Goal: Task Accomplishment & Management: Complete application form

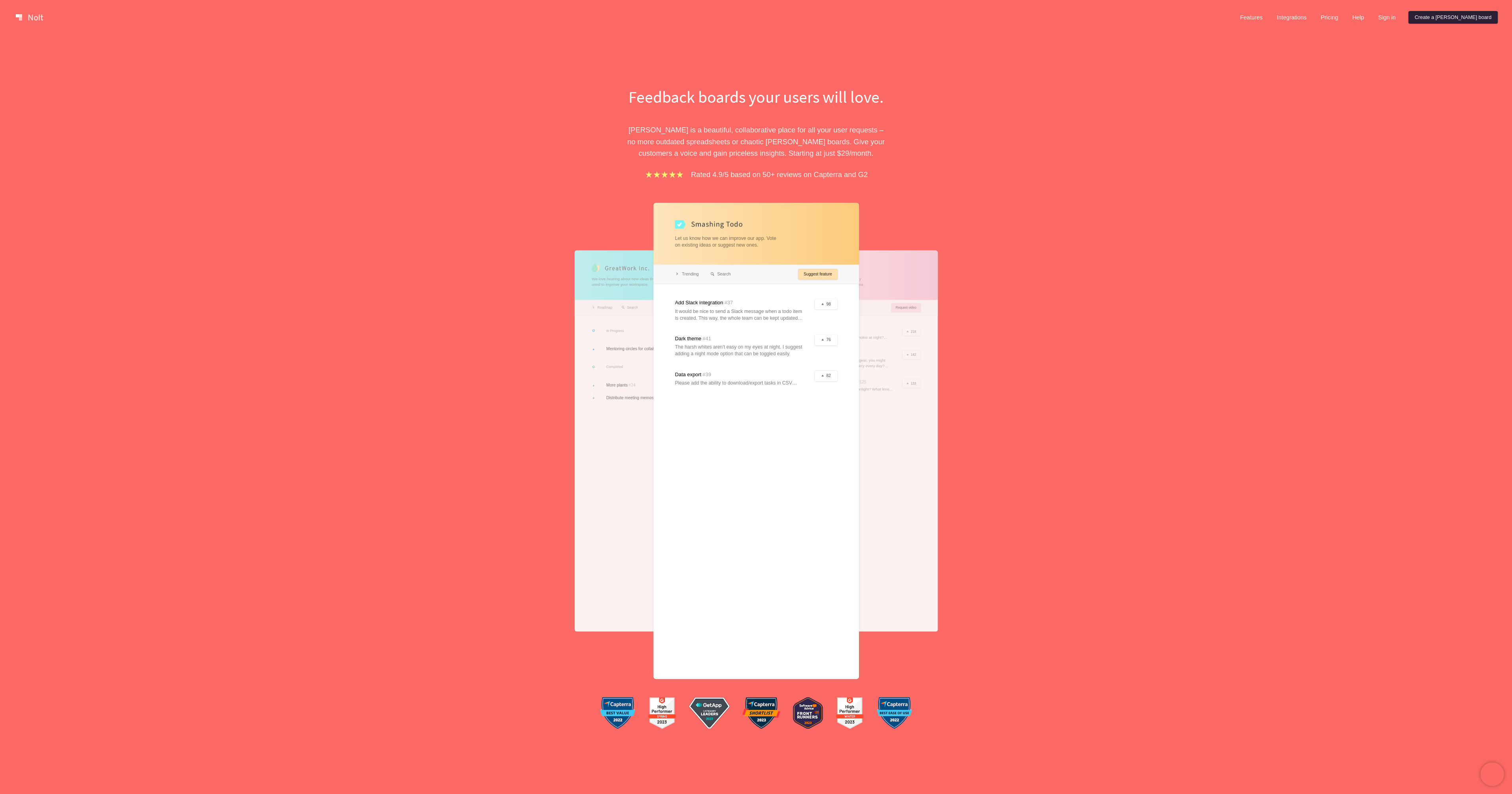
click at [1457, 19] on link "Create a Nolt board" at bounding box center [1453, 17] width 90 height 12
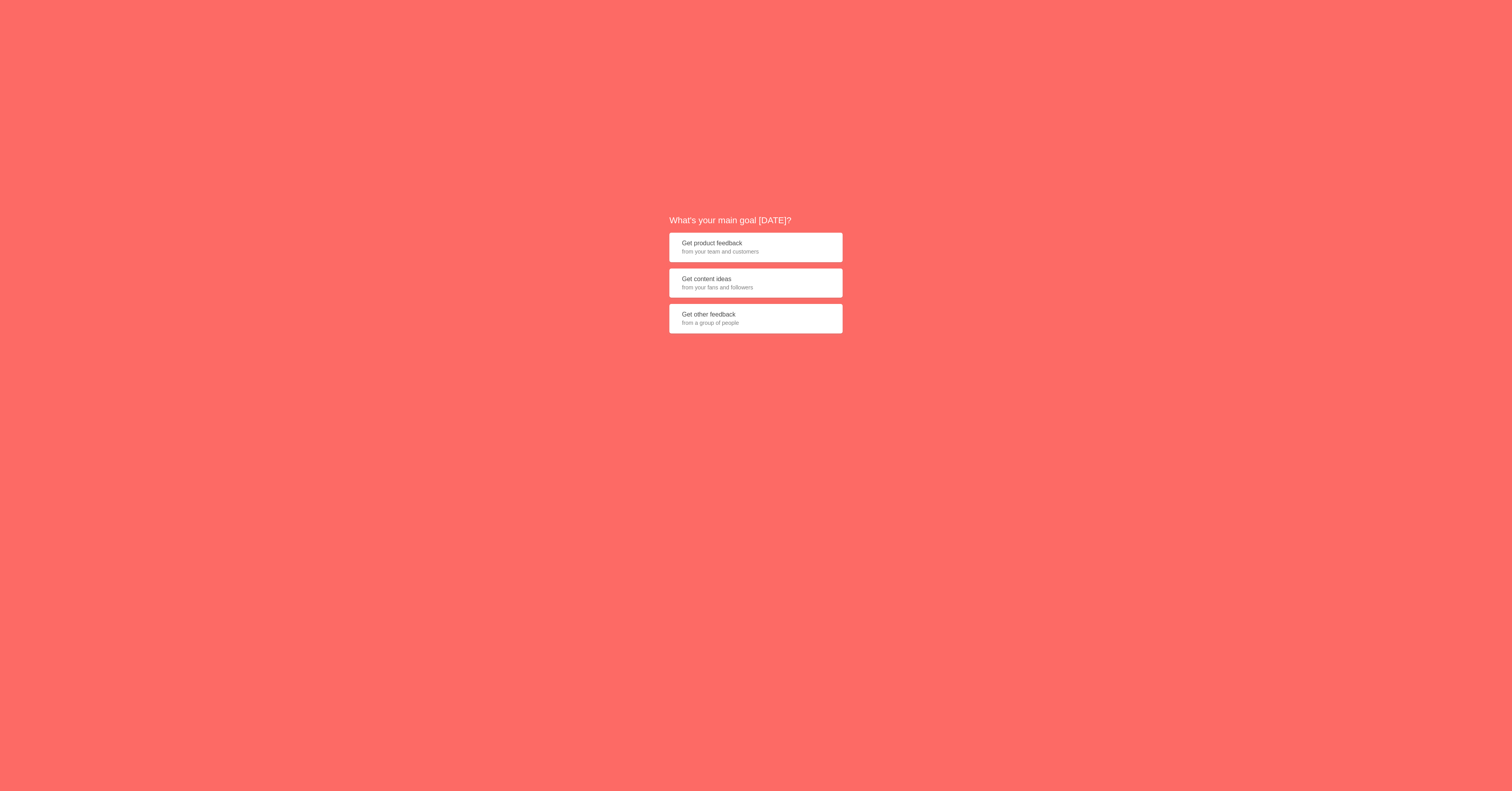
click at [734, 320] on span "from a group of people" at bounding box center [756, 322] width 148 height 8
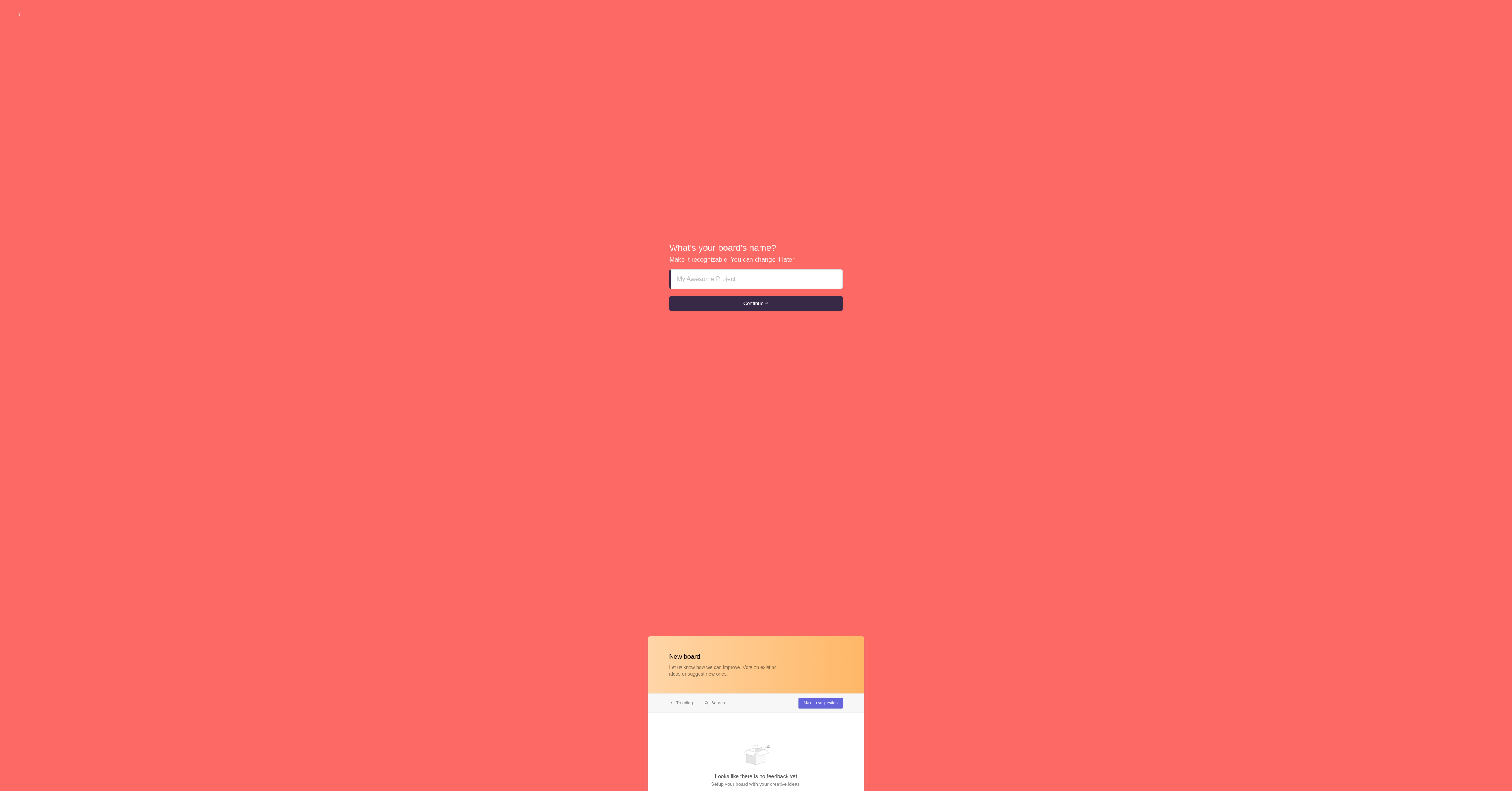
click at [705, 279] on input at bounding box center [756, 279] width 159 height 19
type input "manifesto"
click at [731, 307] on button "Continue" at bounding box center [755, 303] width 173 height 14
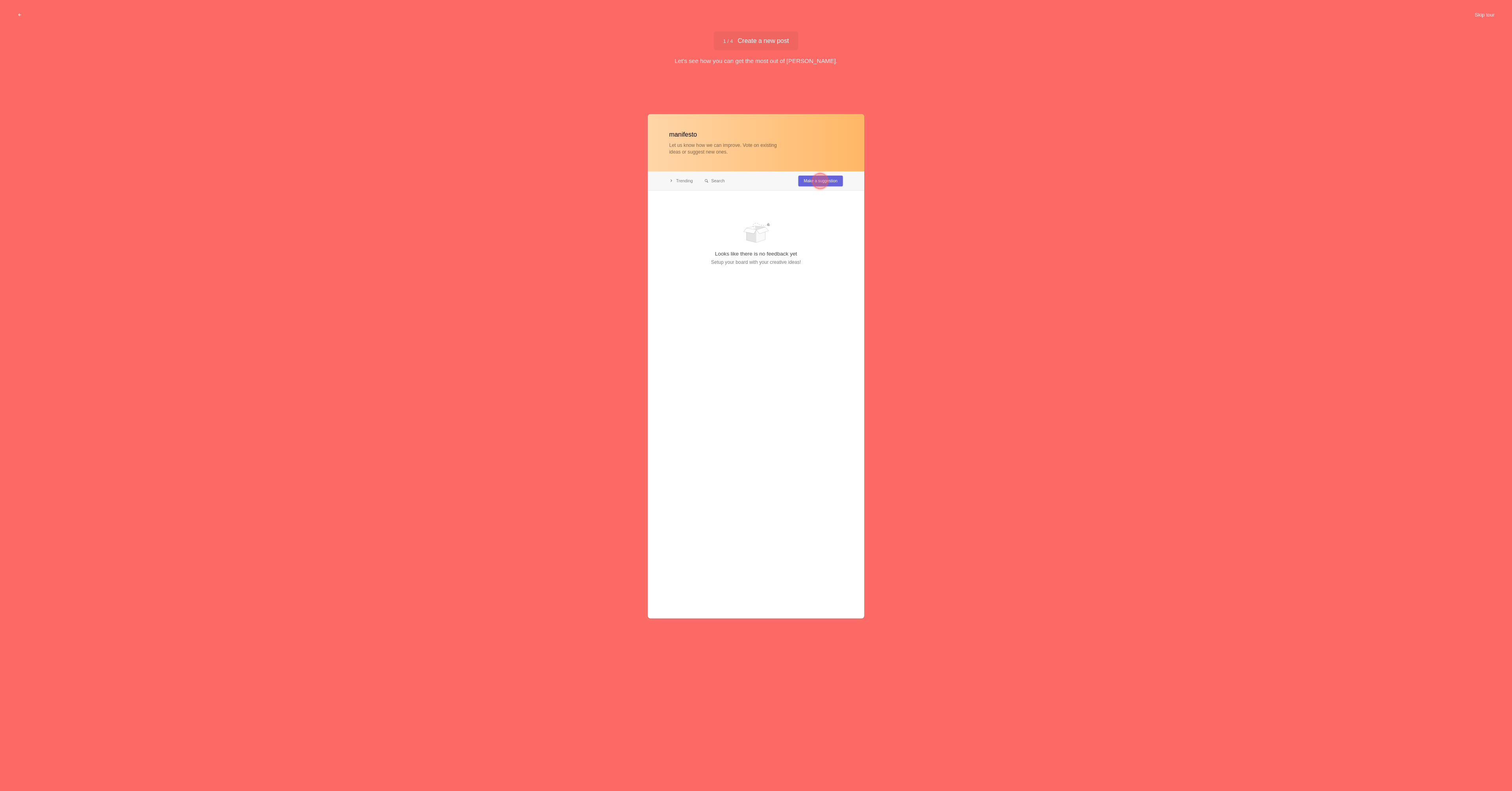
click at [1481, 15] on button "Skip tour" at bounding box center [1484, 15] width 39 height 14
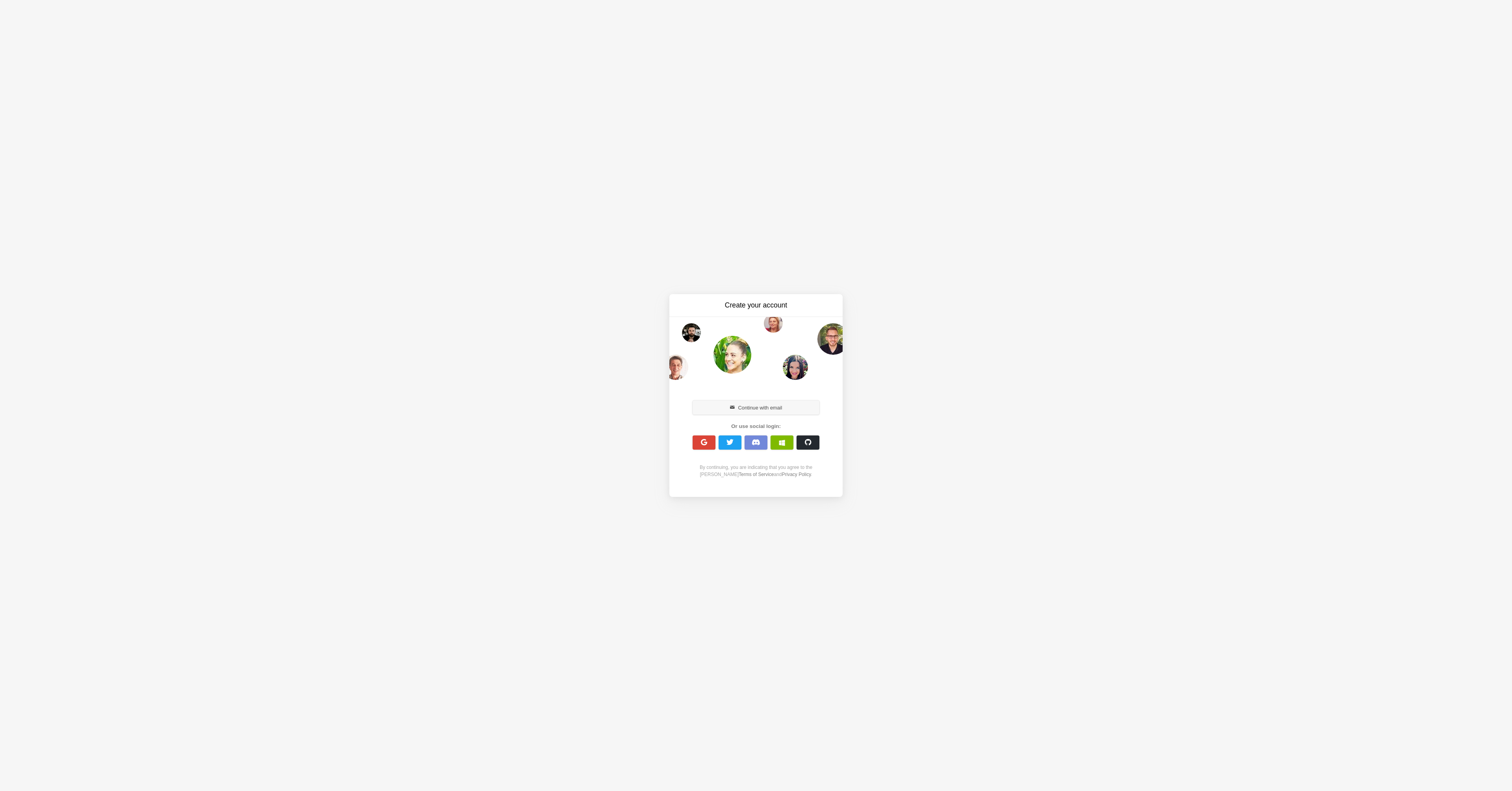
click at [746, 406] on button "Continue with email" at bounding box center [756, 407] width 127 height 14
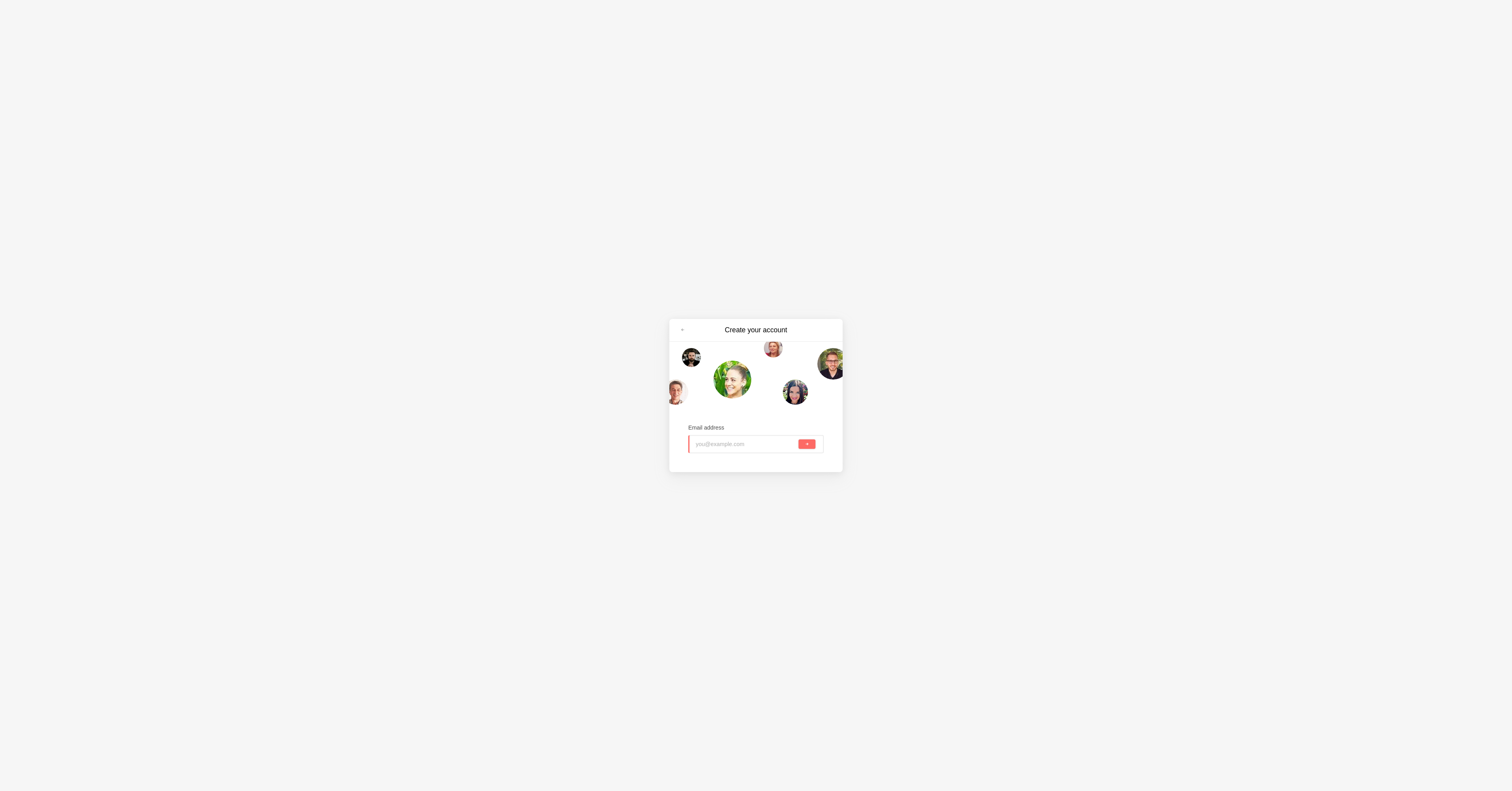
click at [738, 440] on input "email" at bounding box center [746, 444] width 101 height 18
type input "[EMAIL_ADDRESS][DOMAIN_NAME]"
click at [798, 440] on button "submit" at bounding box center [806, 444] width 17 height 9
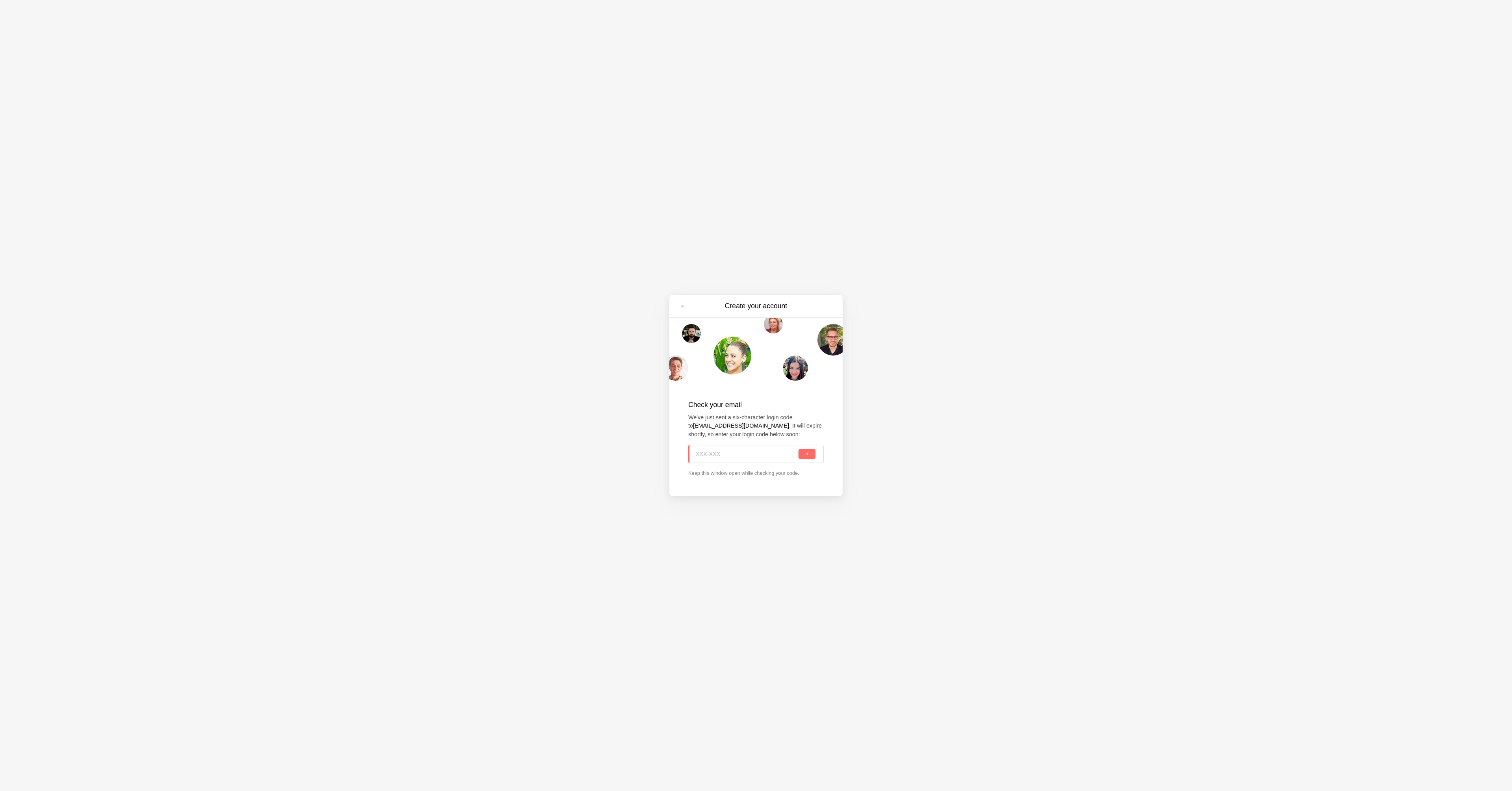
paste input "N8F-86E"
type input "N8F-86E"
click at [809, 452] on button "submit" at bounding box center [806, 454] width 17 height 9
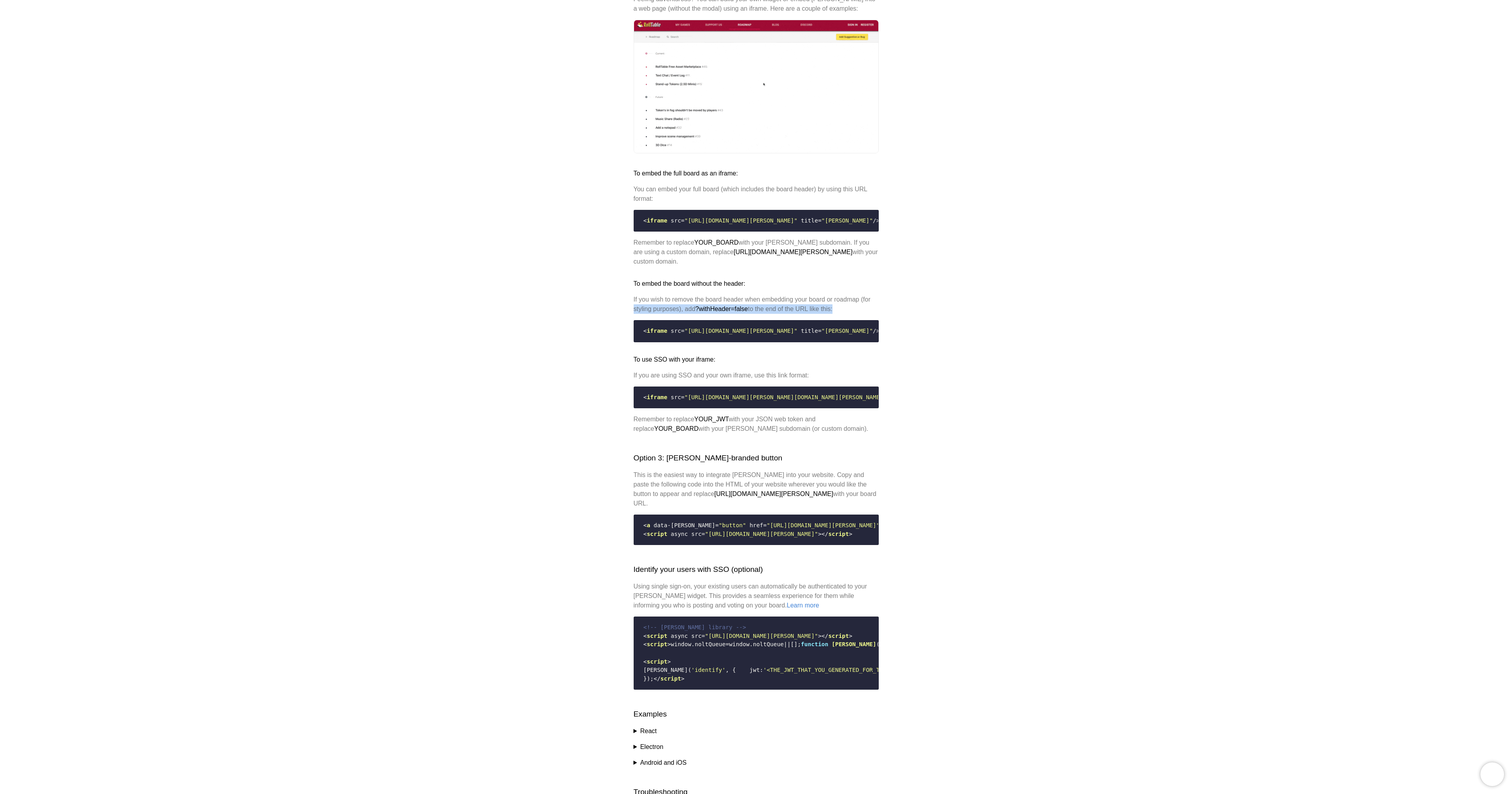
scroll to position [0, 15]
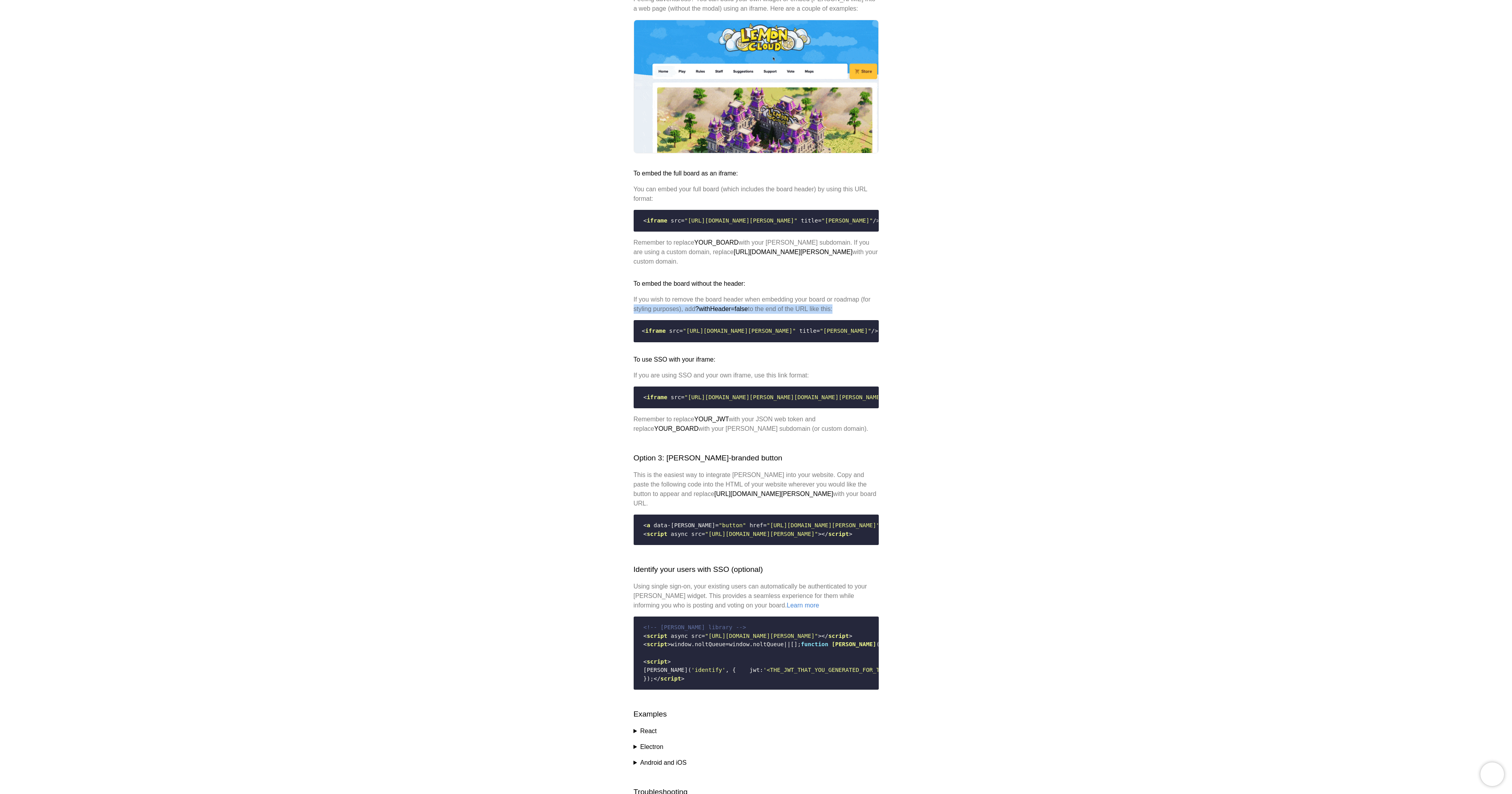
drag, startPoint x: 643, startPoint y: 352, endPoint x: 1104, endPoint y: 339, distance: 461.2
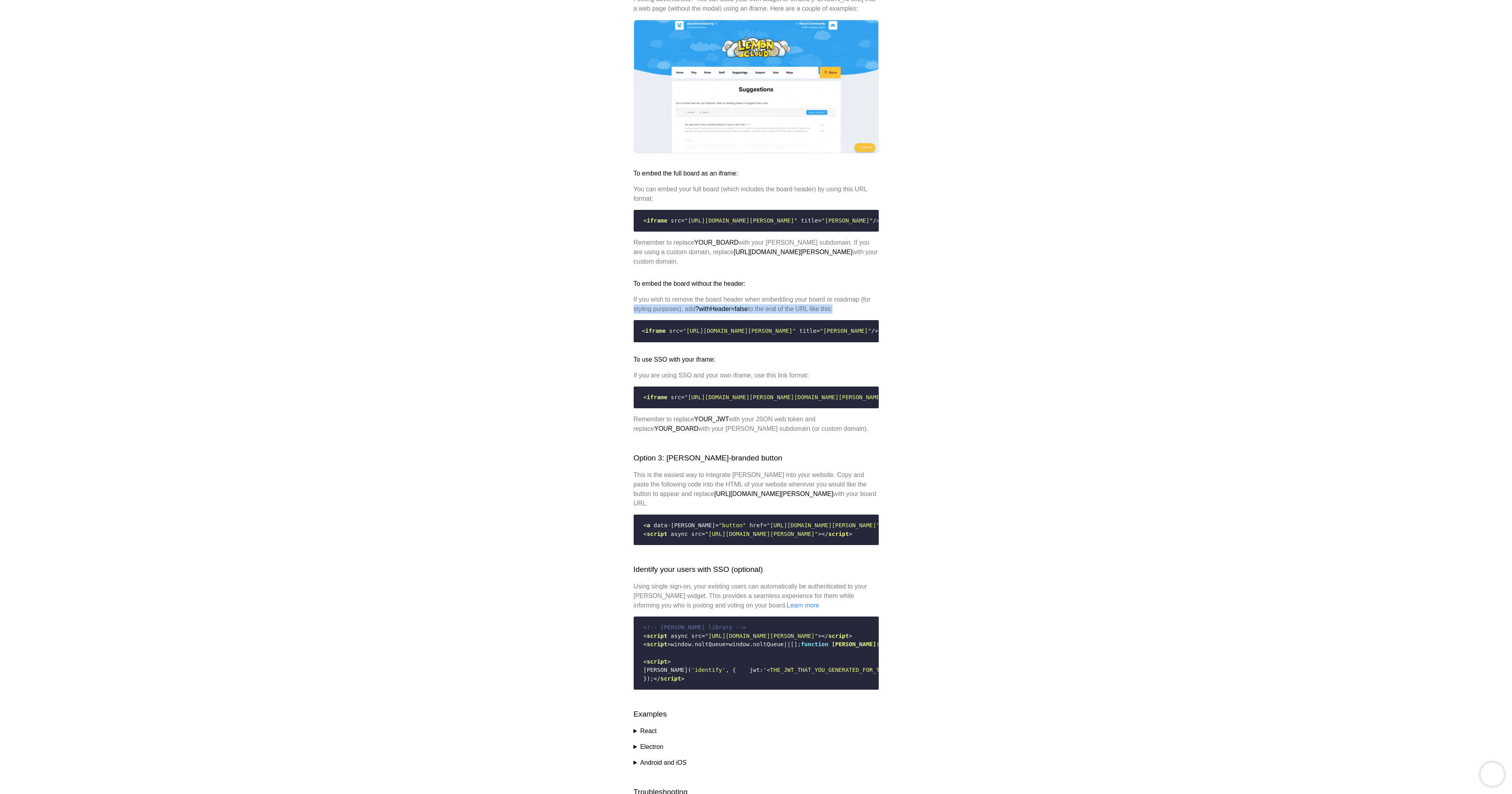
click at [1104, 339] on div "Help center Website widget We built an embeddable widget you can integrate seam…" at bounding box center [756, 223] width 1512 height 1403
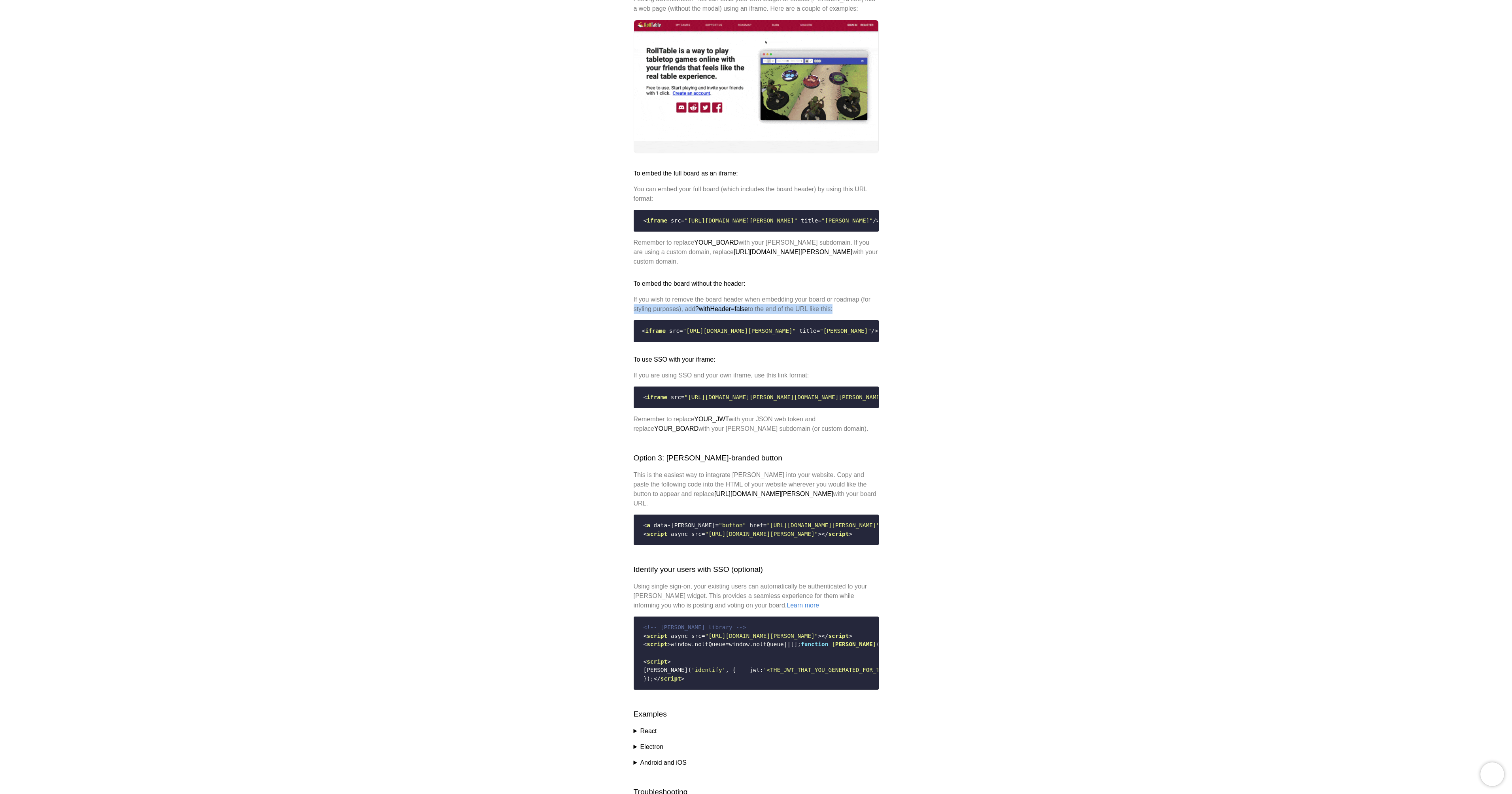
copy code "< iframe src = "https://YOUR_BOARD.nolt.io/widget?withHeader=false" title = "No…"
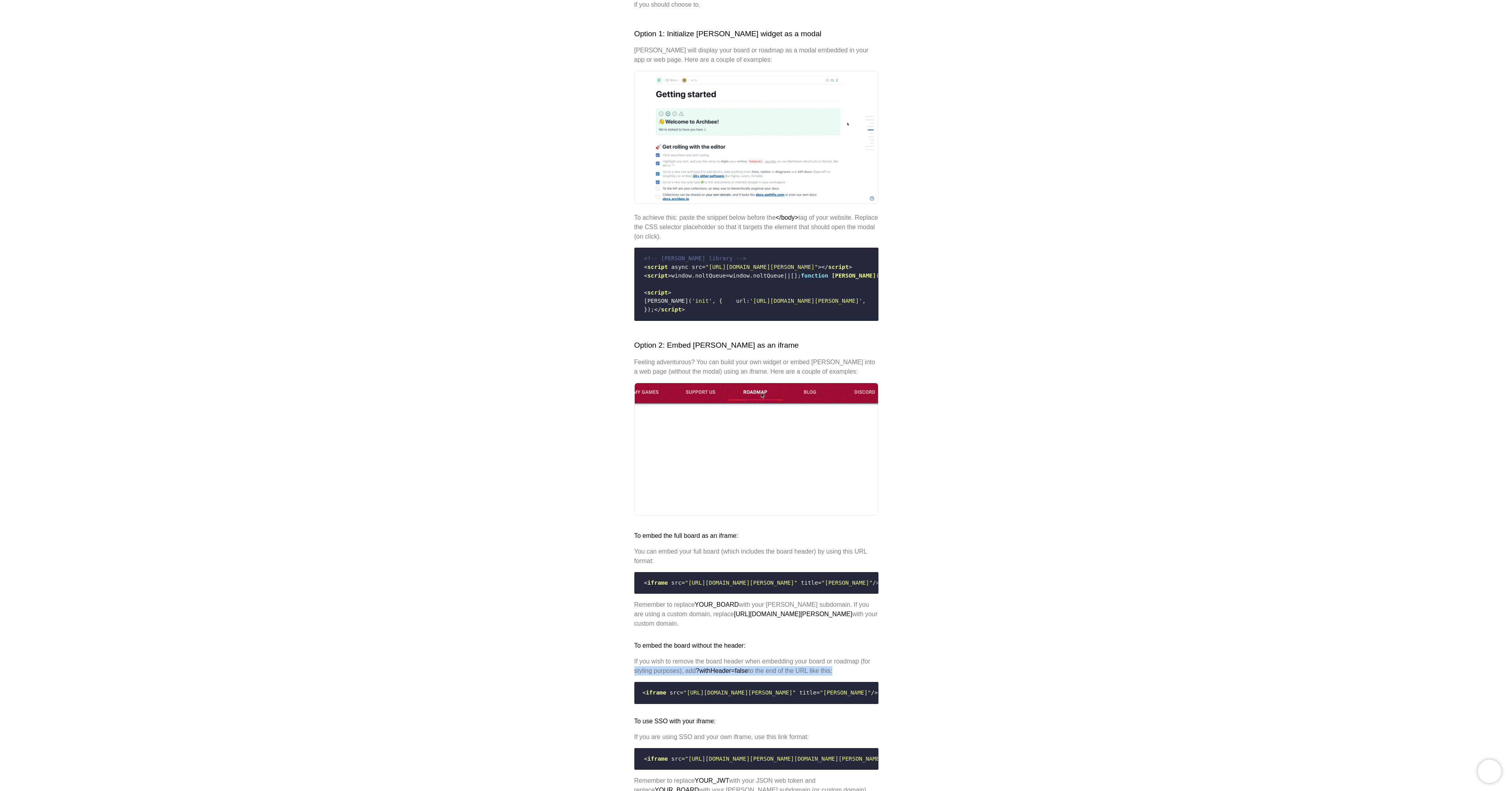
scroll to position [0, 0]
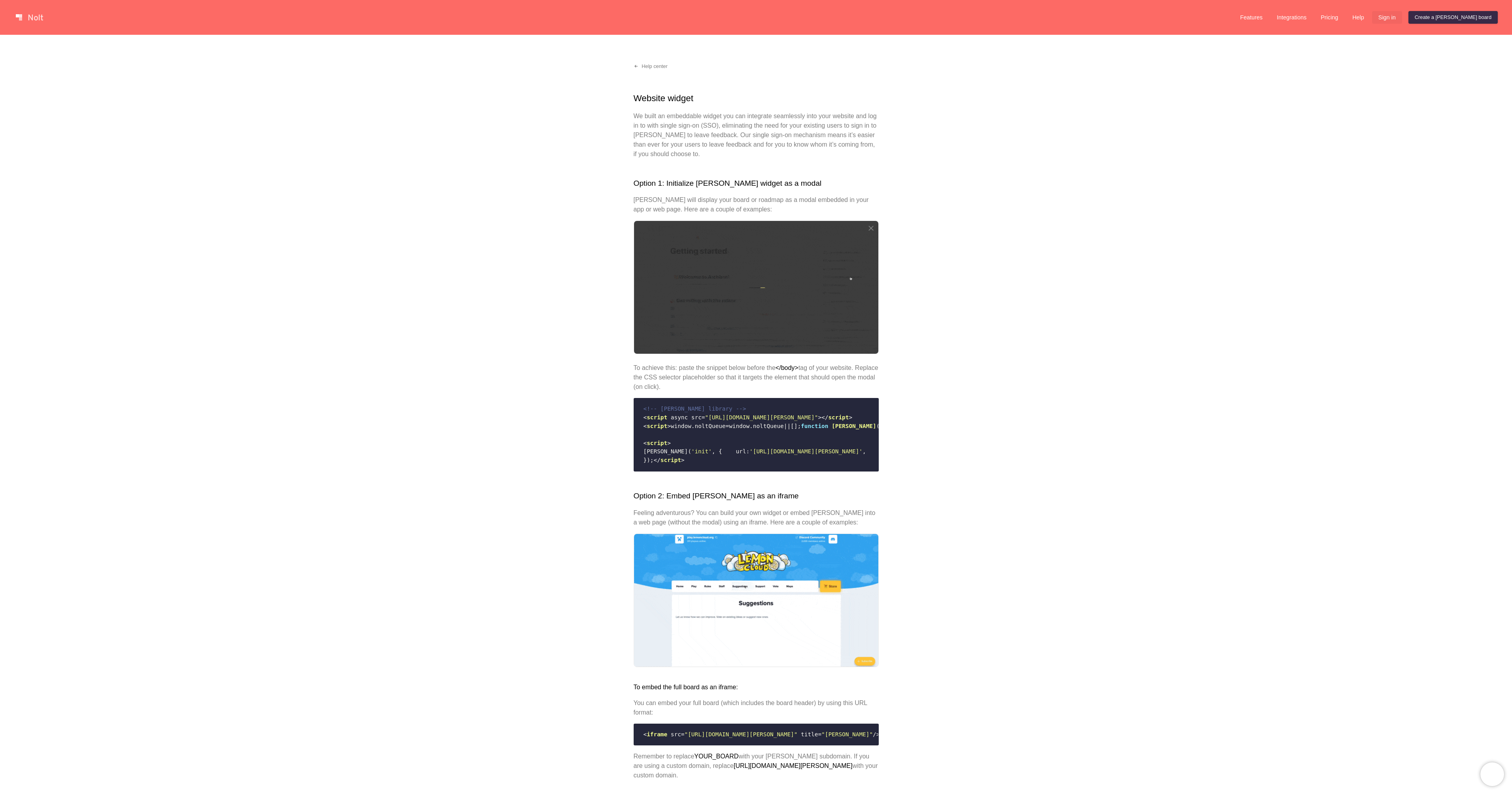
click at [1402, 15] on link "Sign in" at bounding box center [1386, 17] width 30 height 12
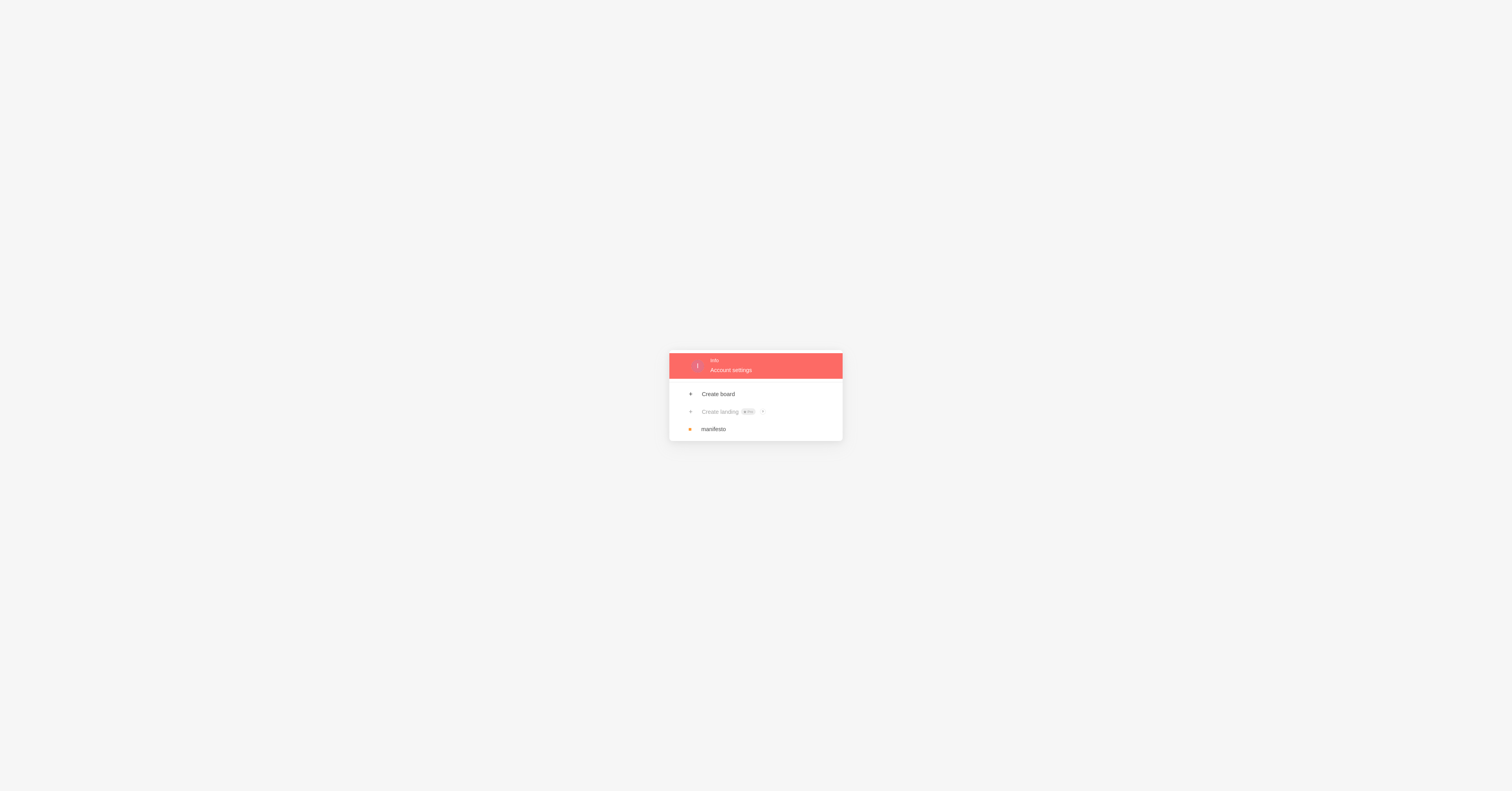
click at [725, 364] on link at bounding box center [755, 366] width 173 height 26
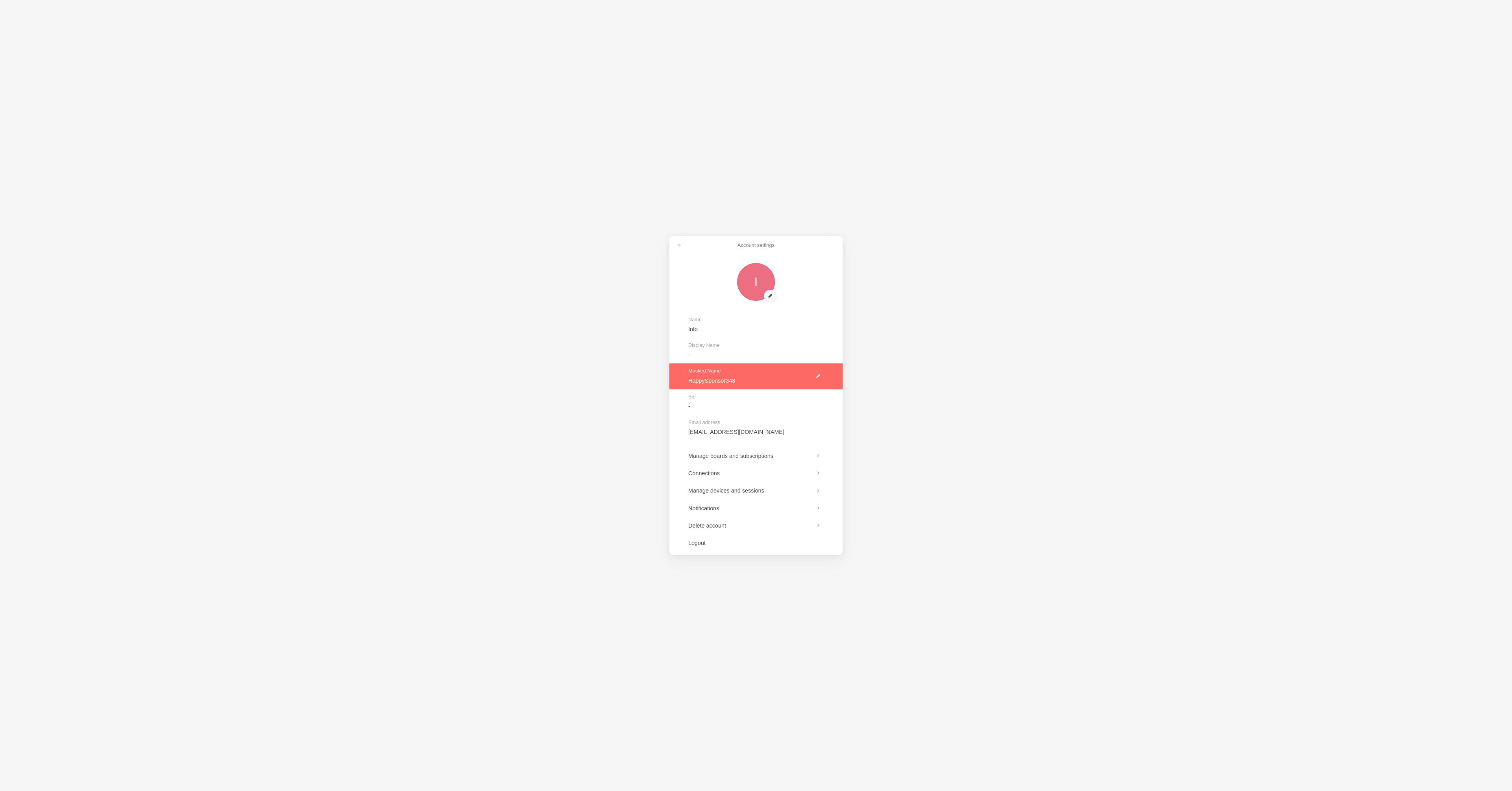
click at [754, 377] on link at bounding box center [755, 376] width 173 height 26
click at [685, 383] on div "Masked Name HappySponsor348" at bounding box center [755, 376] width 173 height 26
click at [749, 356] on link at bounding box center [755, 351] width 173 height 26
type input "Humanitas UK"
click at [744, 332] on link at bounding box center [755, 325] width 173 height 26
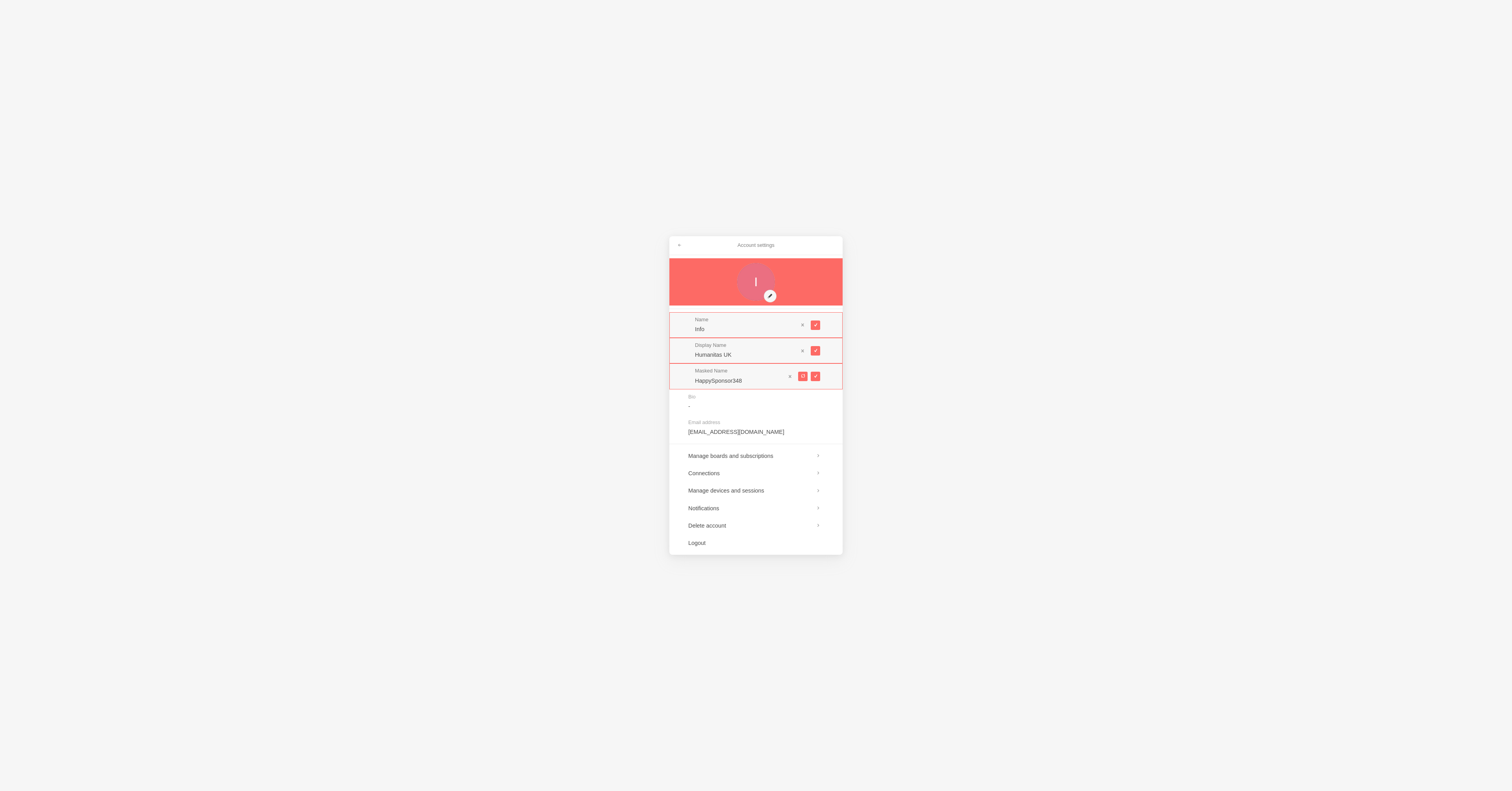
click at [773, 295] on link at bounding box center [755, 282] width 173 height 47
click at [545, 304] on div "Account settings Name Info Display Name Humanitas UK Masked Name HappySponsor34…" at bounding box center [756, 396] width 1512 height 791
click at [678, 244] on span at bounding box center [680, 245] width 5 height 5
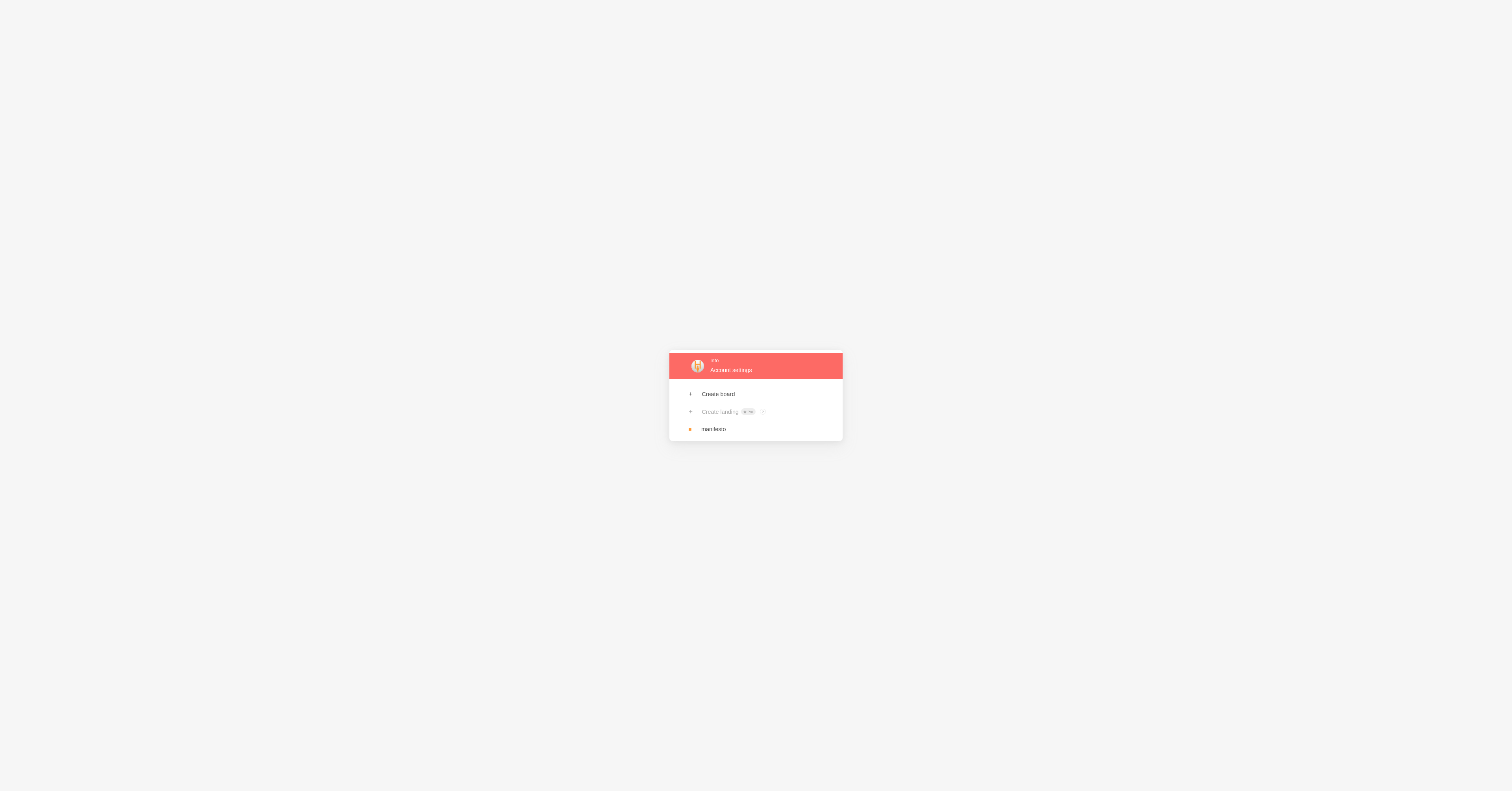
click at [721, 367] on link at bounding box center [755, 366] width 173 height 26
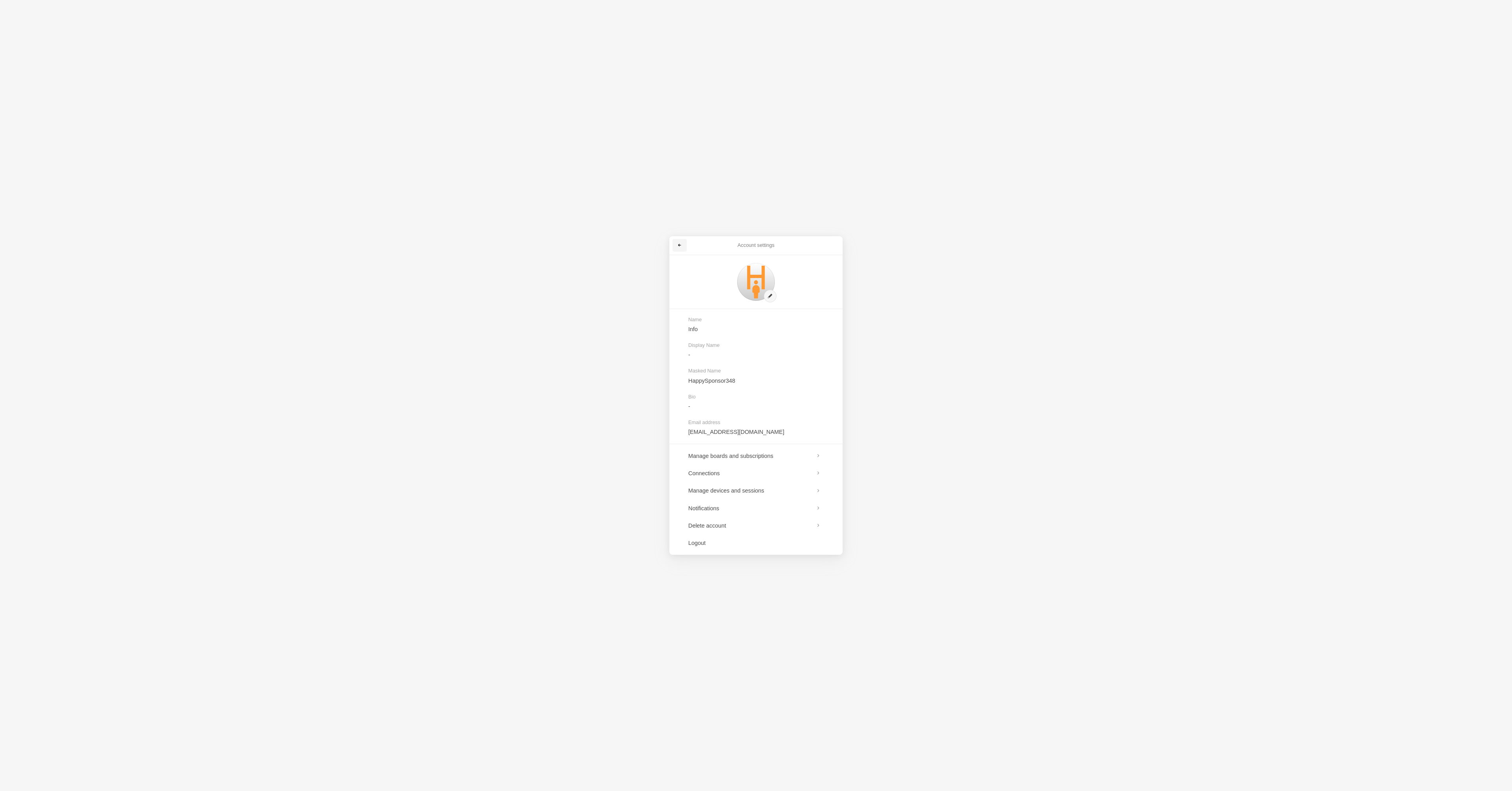
click at [683, 244] on link at bounding box center [680, 245] width 14 height 12
click at [676, 197] on div "Info Account settings Create board Create landing Pro ? Board owners with Pro &…" at bounding box center [756, 396] width 1512 height 791
click at [859, 221] on div "Info Account settings Create board Create landing Pro ? Board owners with Pro &…" at bounding box center [756, 396] width 1512 height 791
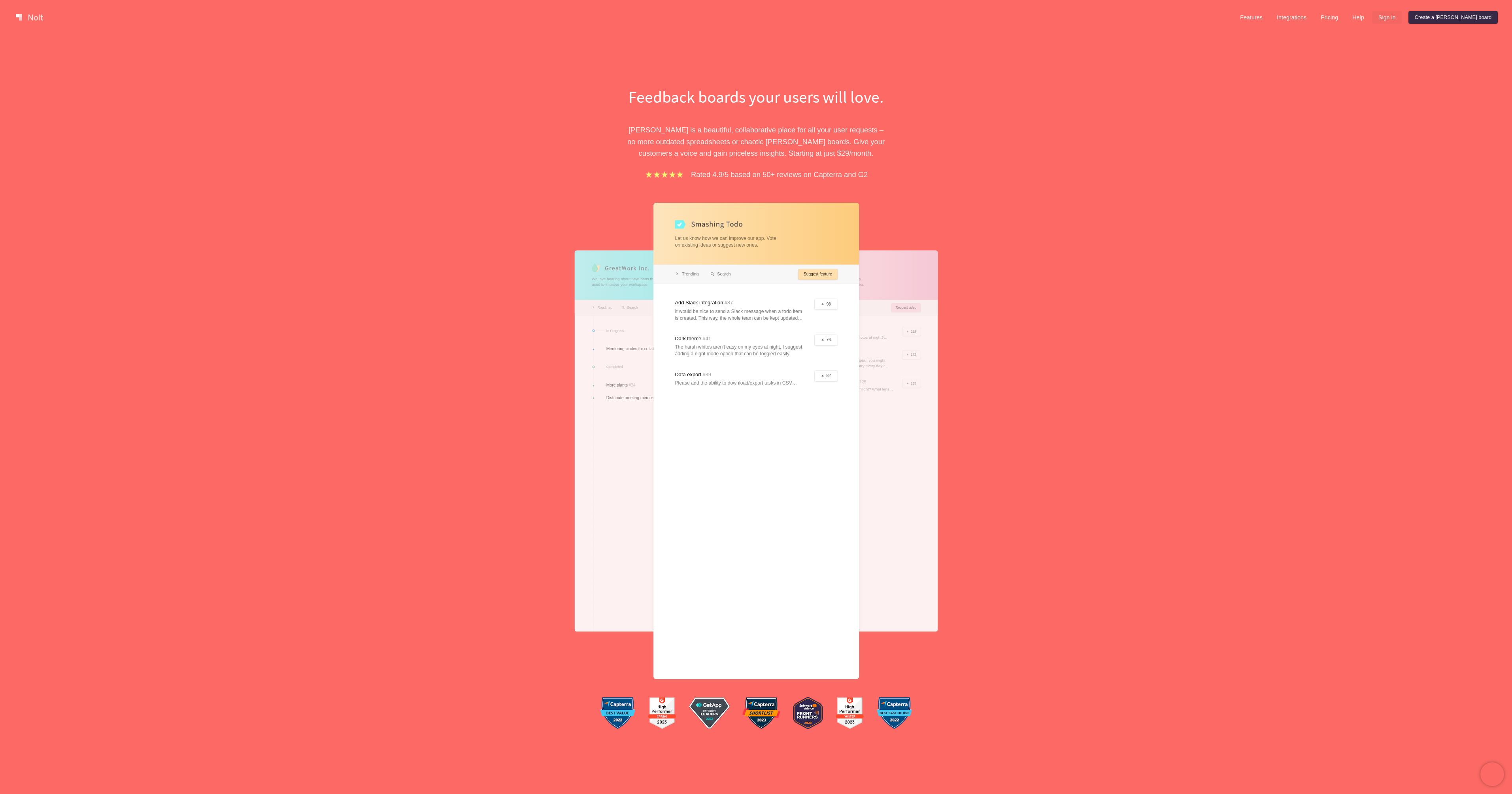
click at [1402, 16] on link "Sign in" at bounding box center [1386, 17] width 30 height 12
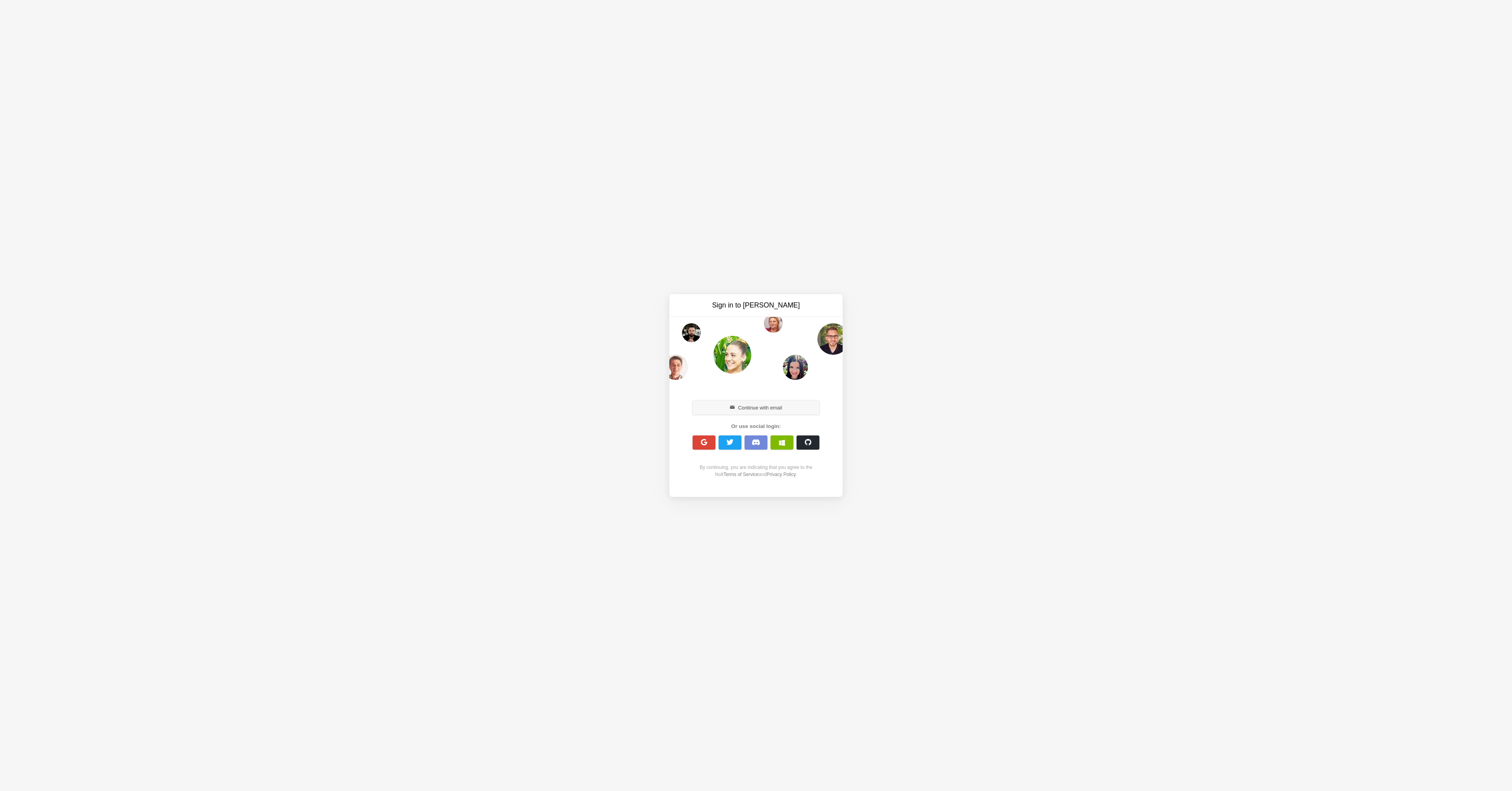
click at [757, 408] on button "Continue with email" at bounding box center [756, 407] width 127 height 14
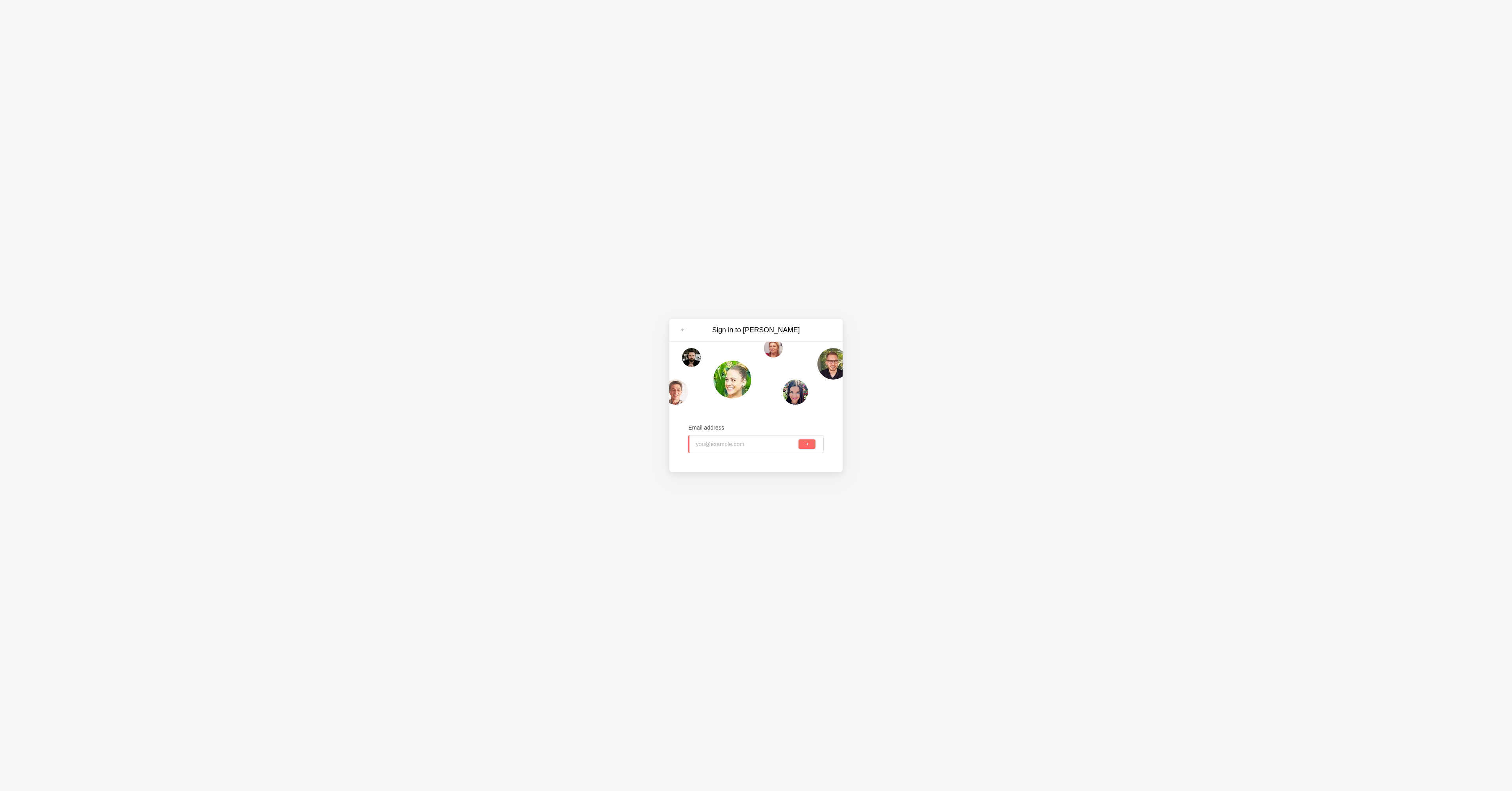
click at [720, 447] on input "email" at bounding box center [746, 444] width 101 height 18
type input "[EMAIL_ADDRESS][DOMAIN_NAME]"
click at [798, 440] on button "submit" at bounding box center [806, 444] width 17 height 9
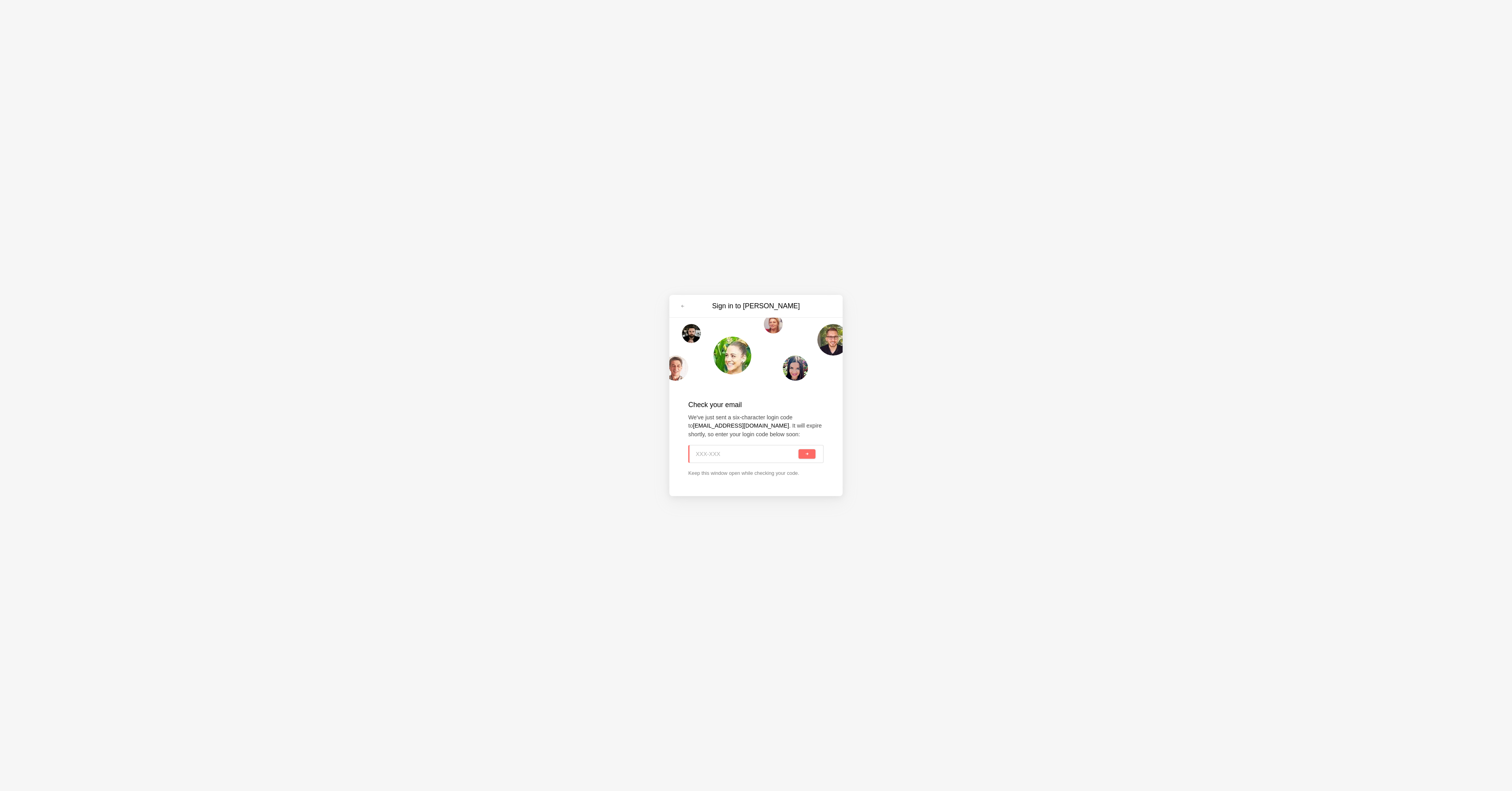
paste input "MFC-7W0"
type input "MFC-7W0"
click at [806, 452] on span "submit" at bounding box center [806, 454] width 4 height 4
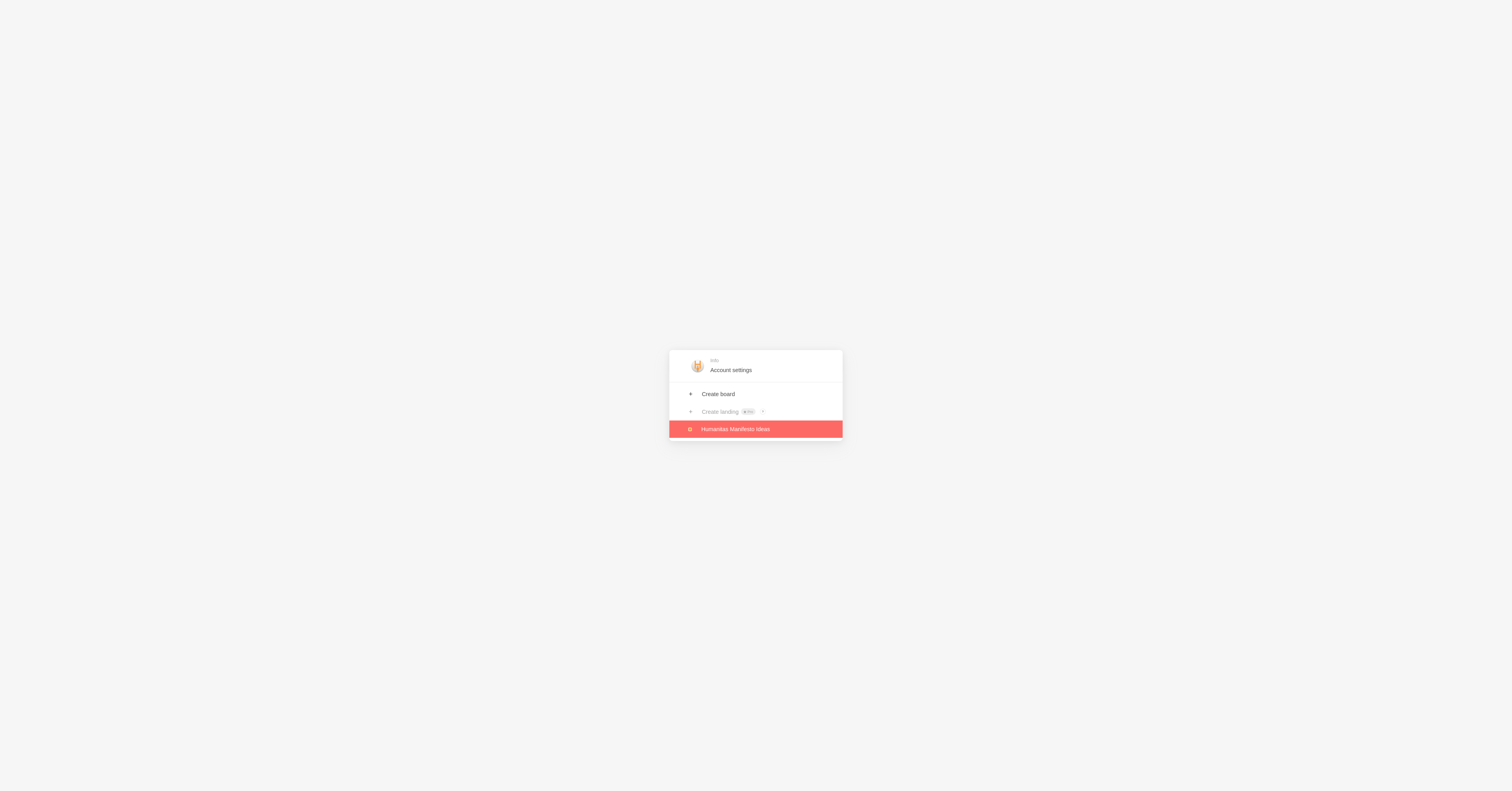
click at [719, 431] on link at bounding box center [755, 429] width 173 height 18
